Goal: Communication & Community: Answer question/provide support

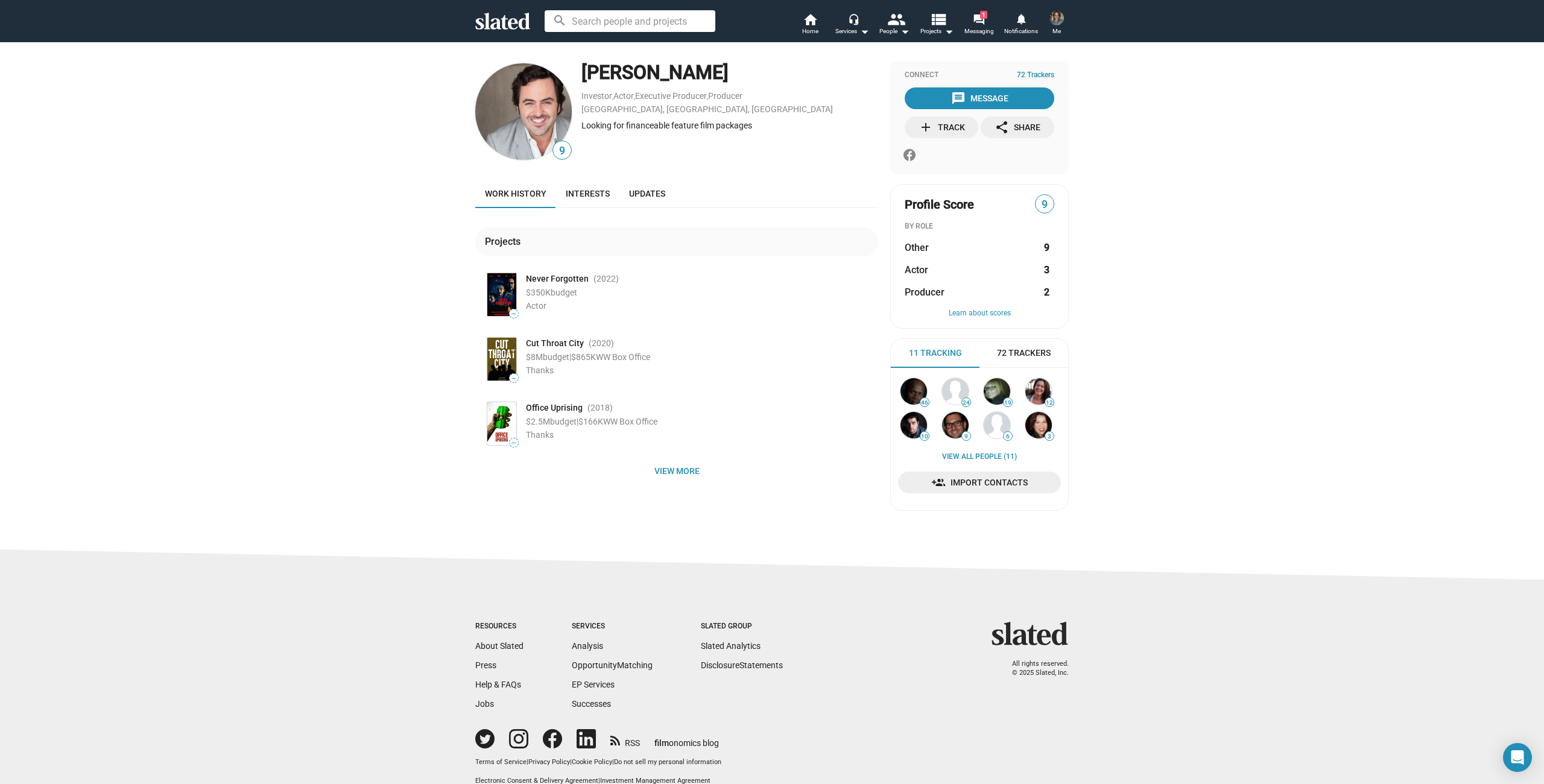
click at [941, 127] on div "add Track" at bounding box center [942, 127] width 47 height 22
click at [977, 23] on mat-icon "forum" at bounding box center [978, 19] width 12 height 12
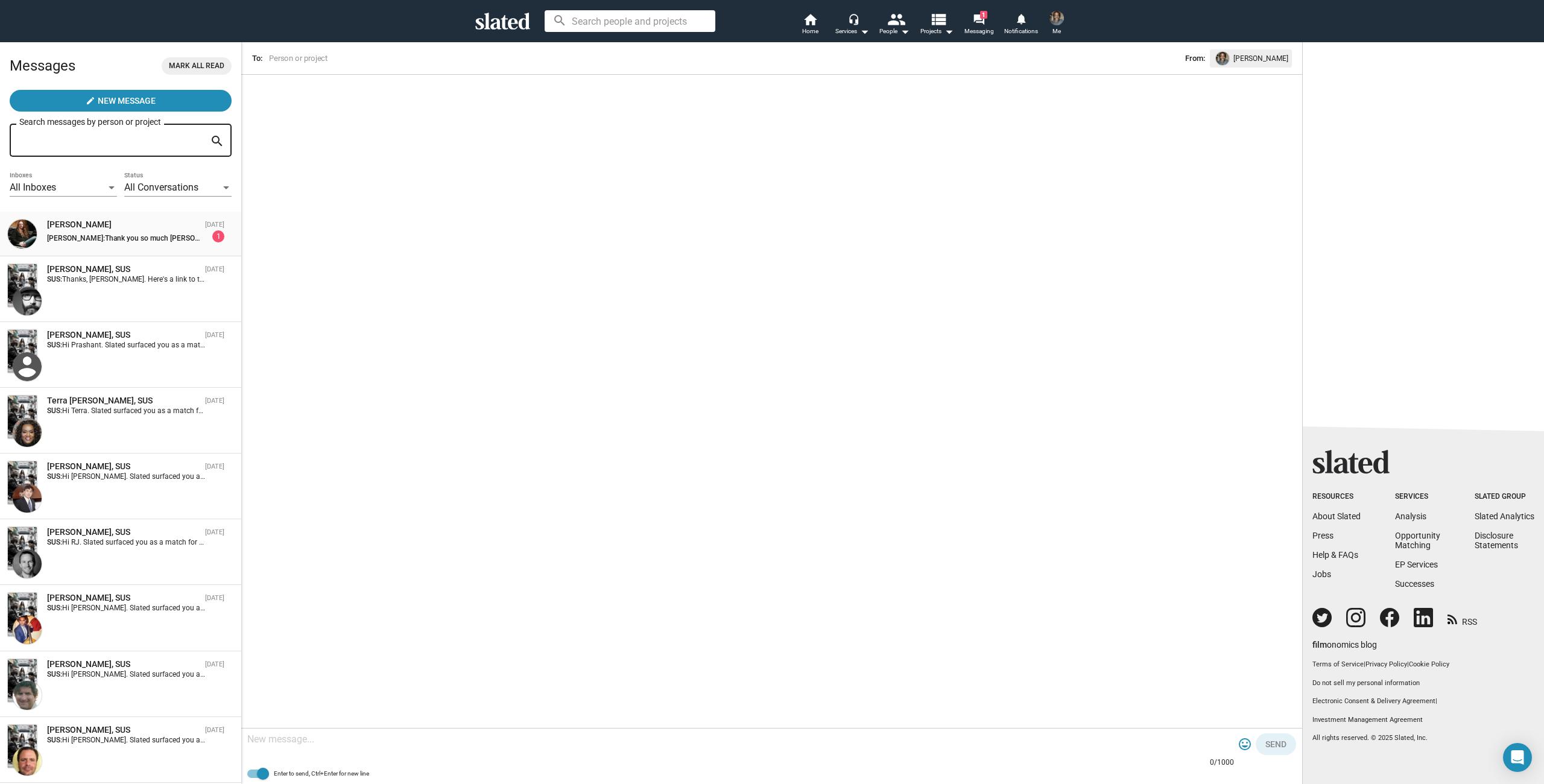
click at [103, 223] on div "[PERSON_NAME]" at bounding box center [123, 224] width 153 height 12
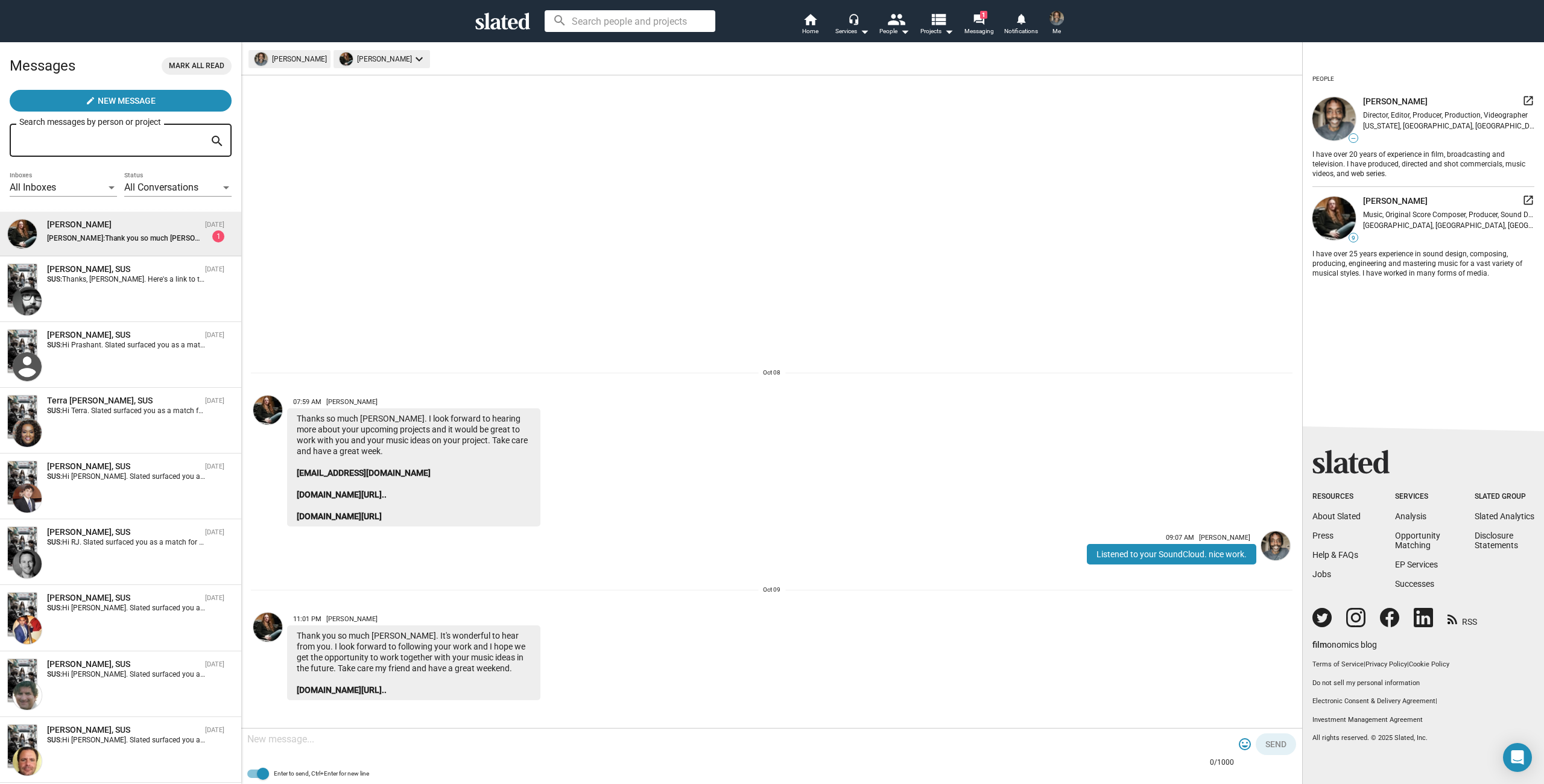
click at [114, 239] on span "Thank you so much [PERSON_NAME]. It's wonderful to hear from you. I look forwar…" at bounding box center [530, 238] width 849 height 8
click at [120, 292] on div "Rich Bond, SUS Oct 09 SUS: Thanks, Rich. Here's a link to the one sheet and pit…" at bounding box center [121, 289] width 227 height 51
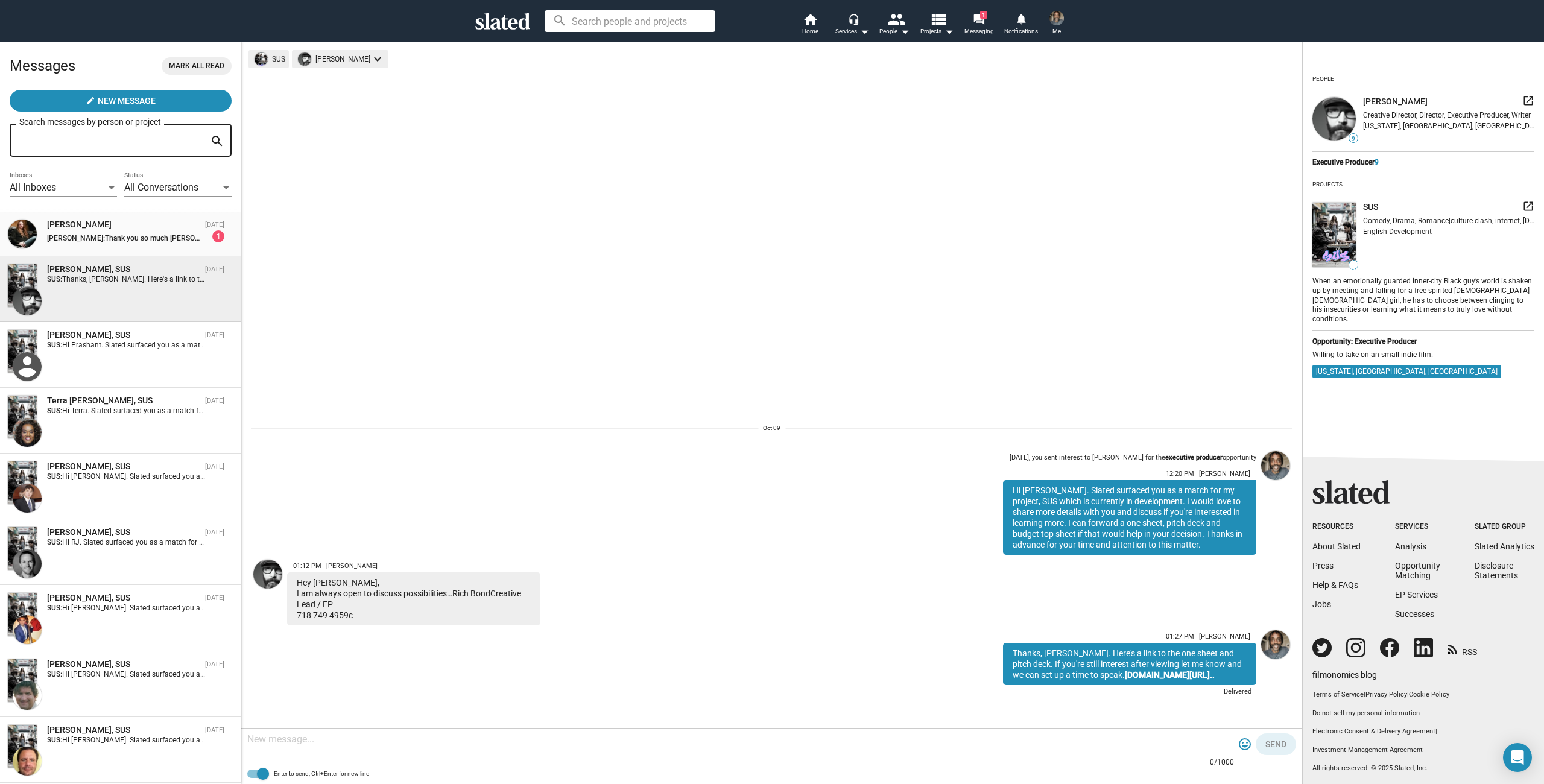
click at [139, 241] on span "Thank you so much [PERSON_NAME]. It's wonderful to hear from you. I look forwar…" at bounding box center [530, 238] width 849 height 8
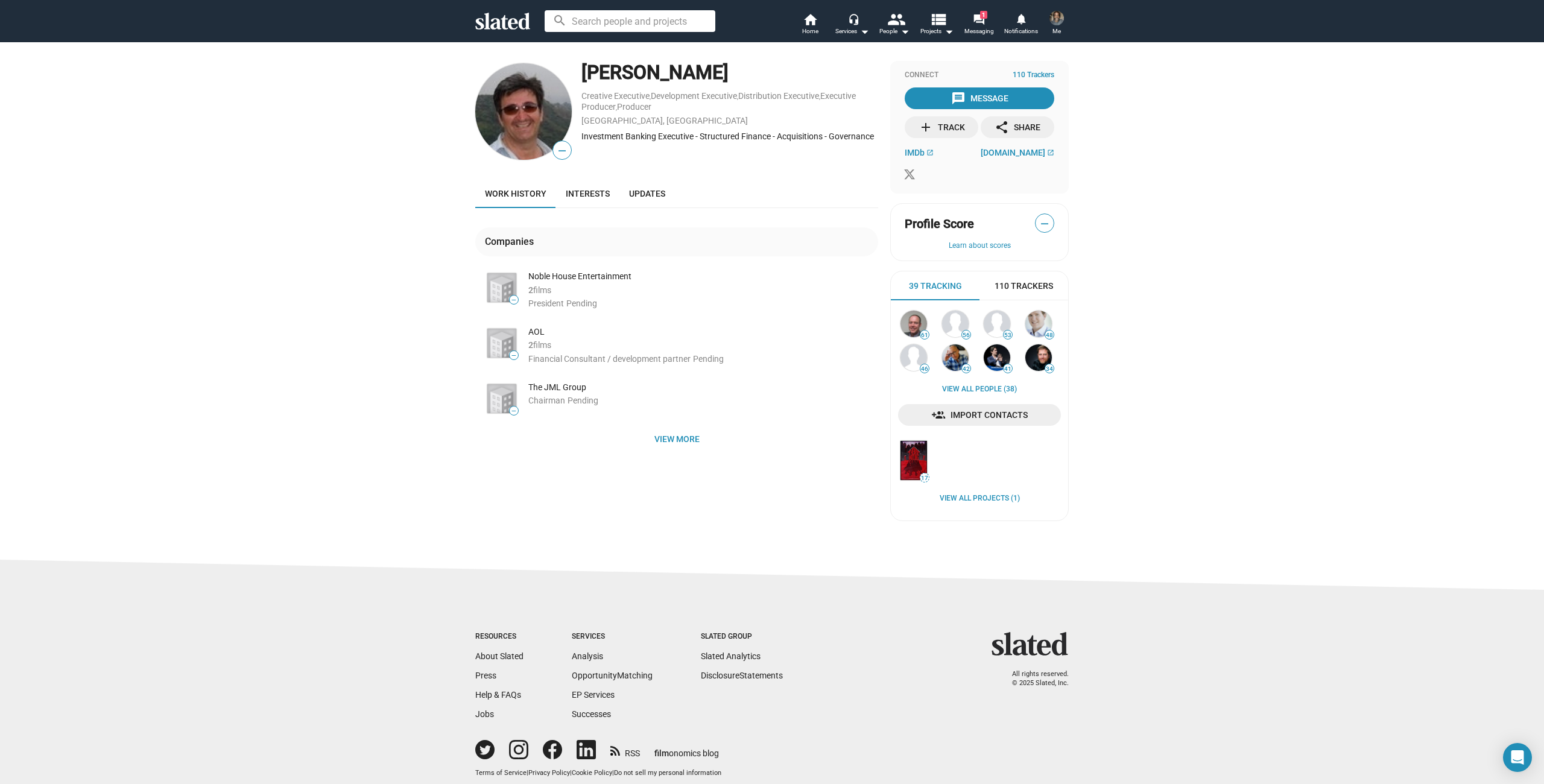
click at [937, 127] on div "add Track" at bounding box center [942, 127] width 47 height 22
click at [979, 34] on span "Messaging" at bounding box center [979, 31] width 29 height 15
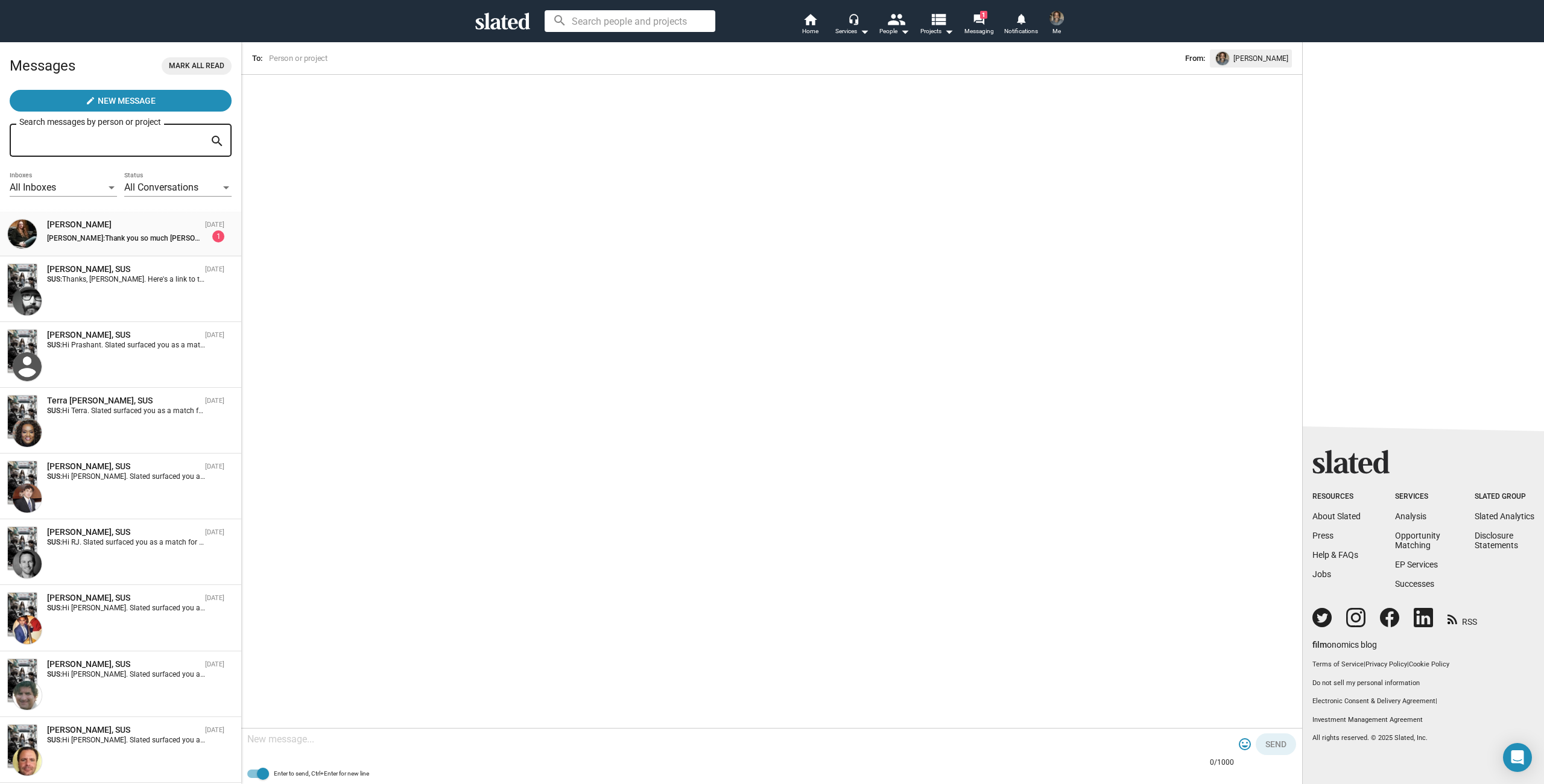
click at [216, 225] on time "[DATE]" at bounding box center [214, 224] width 19 height 8
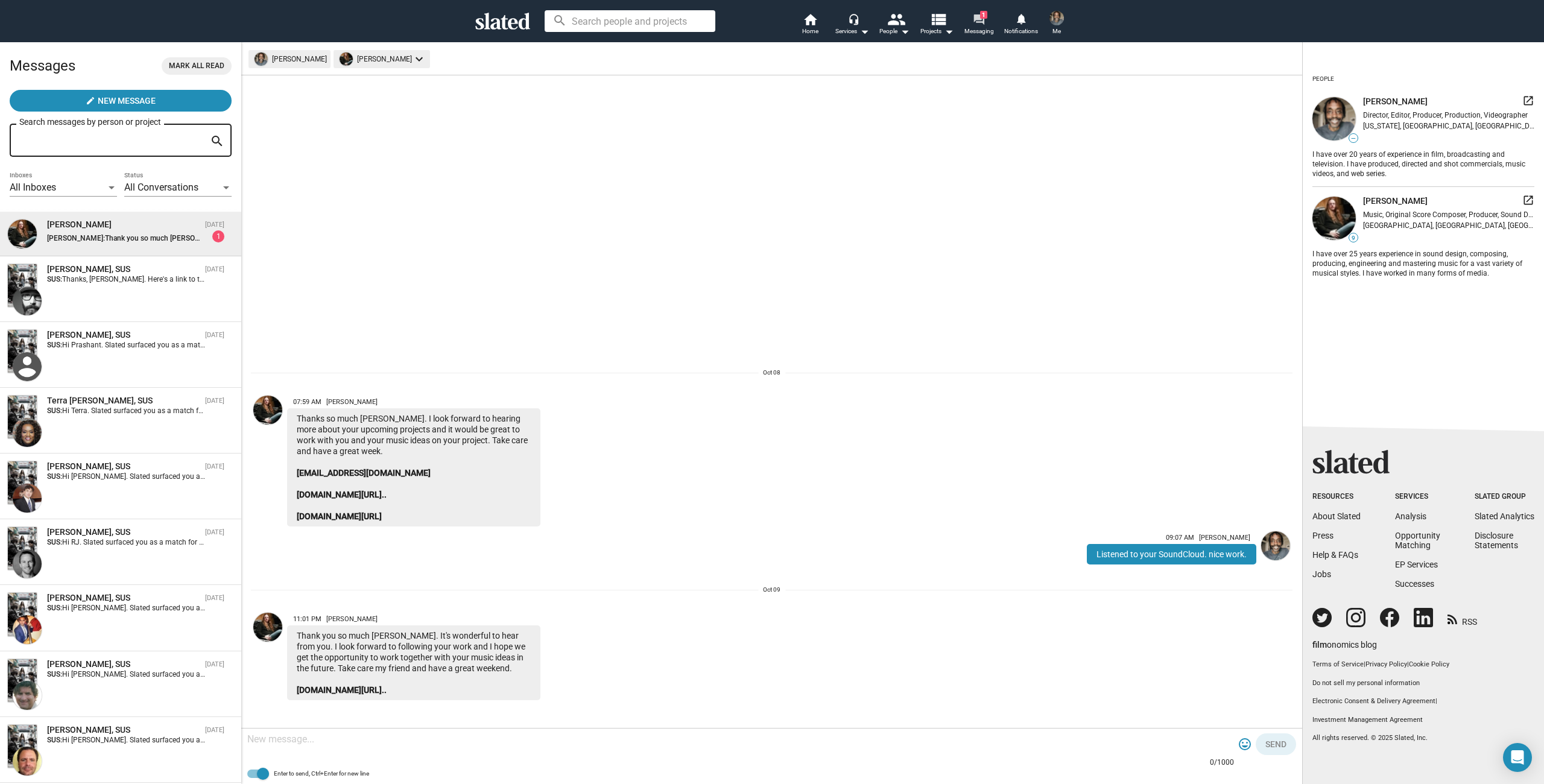
click at [985, 20] on mat-icon "forum" at bounding box center [978, 19] width 12 height 12
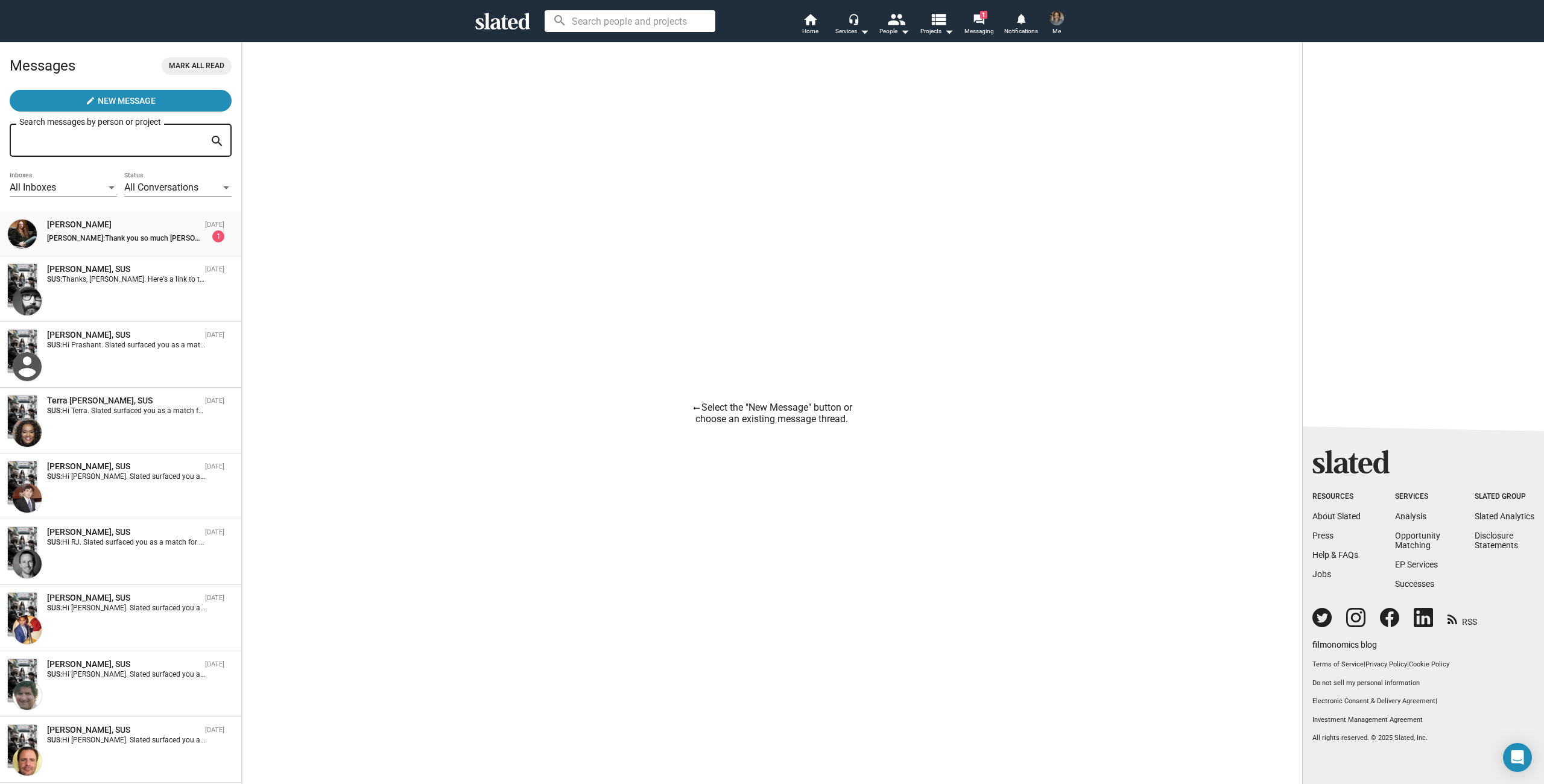
click at [169, 231] on div "[PERSON_NAME]: Thank you so much [PERSON_NAME]. It's wonderful to hear from you…" at bounding box center [135, 236] width 178 height 12
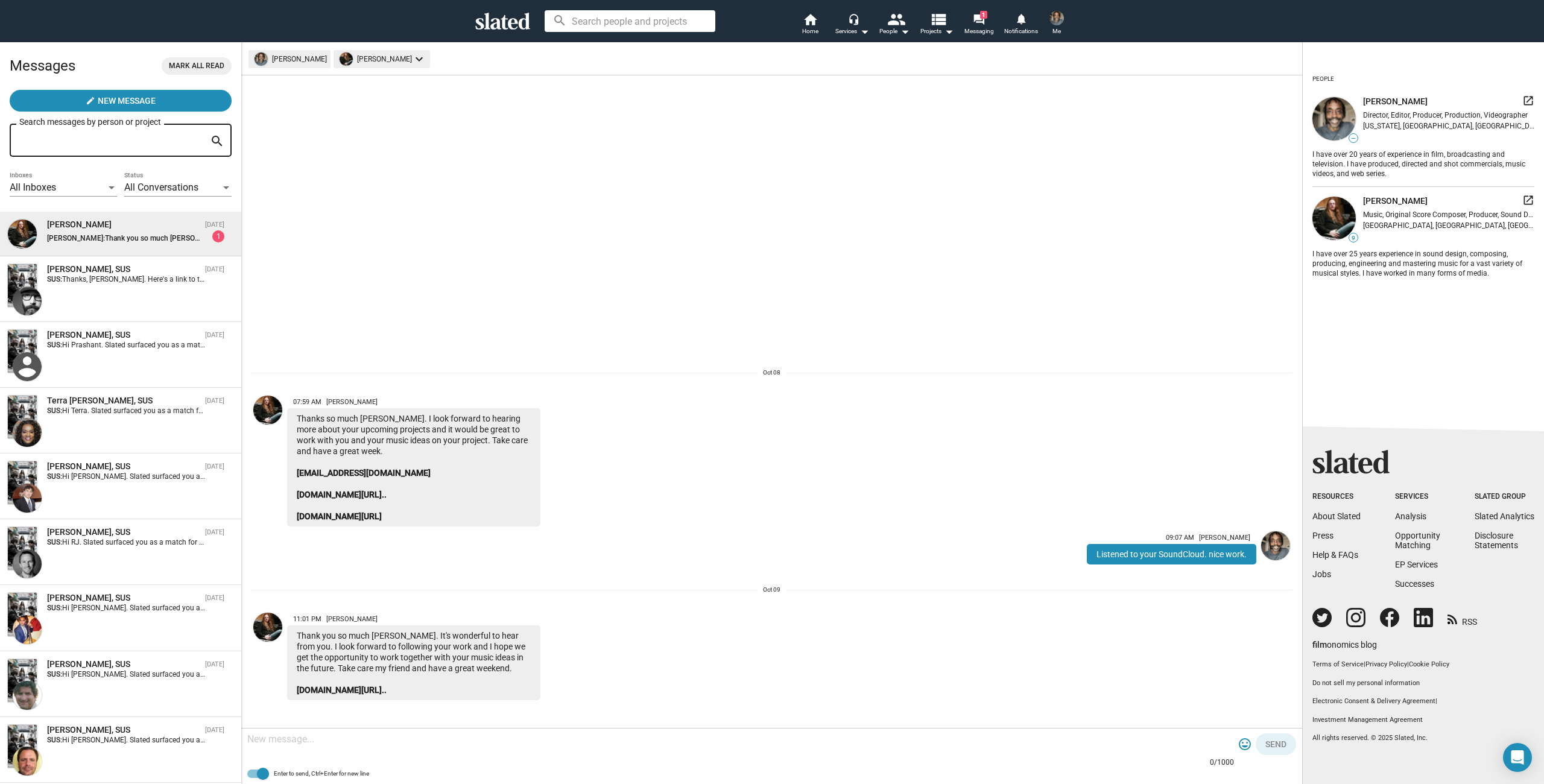
click at [1242, 746] on mat-icon "tag_faces" at bounding box center [1245, 744] width 15 height 15
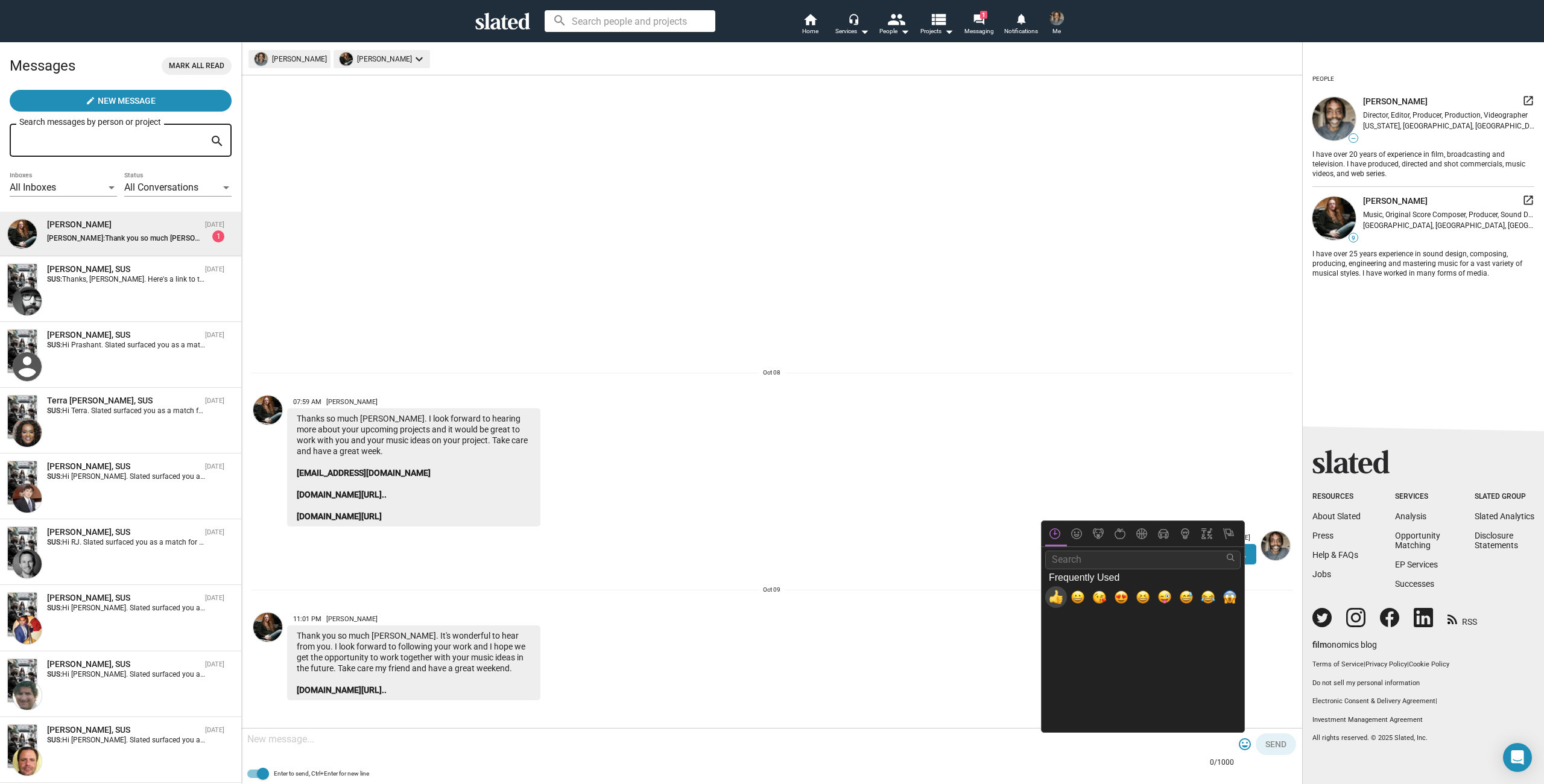
click at [1061, 602] on span "👍, +1, thumbsup" at bounding box center [1056, 597] width 15 height 15
type textarea "👍"
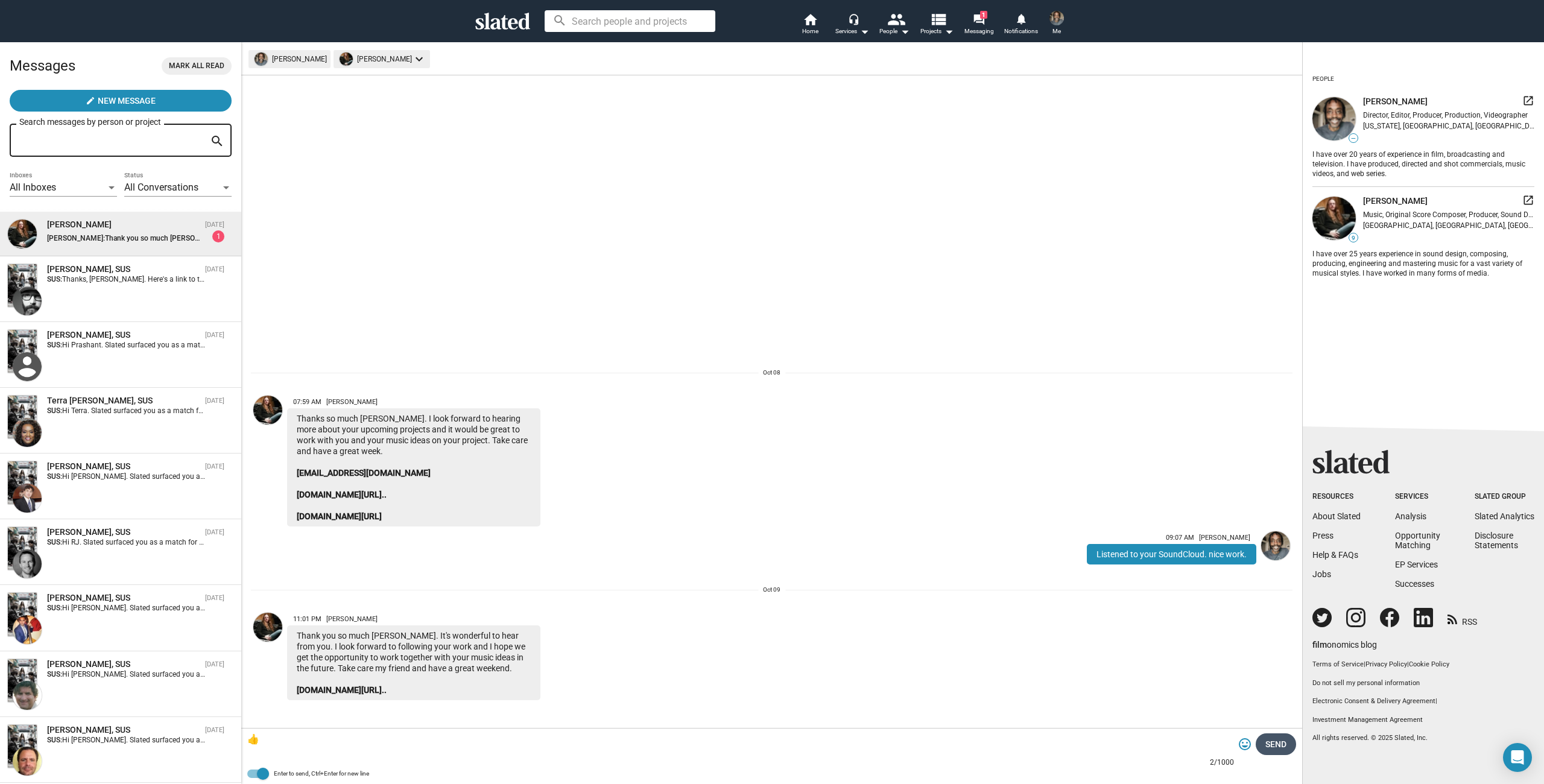
click at [1277, 742] on span "Send" at bounding box center [1276, 744] width 21 height 22
